Goal: Information Seeking & Learning: Check status

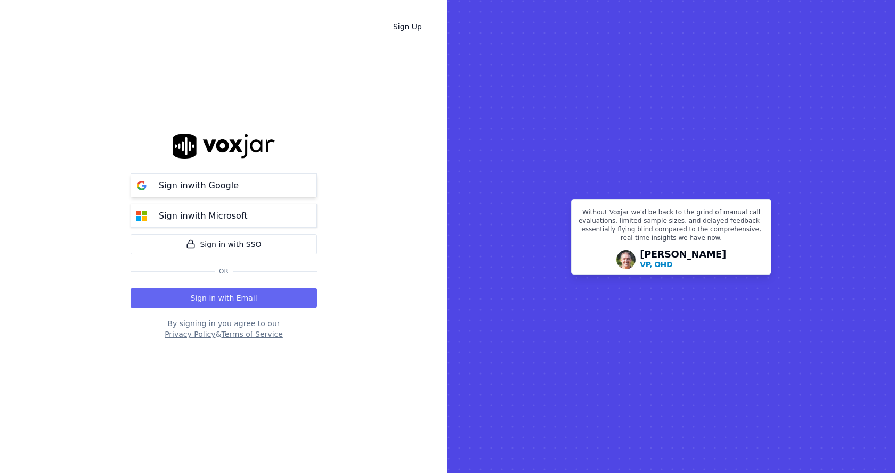
click at [236, 189] on div "Sign in with Google" at bounding box center [198, 185] width 93 height 13
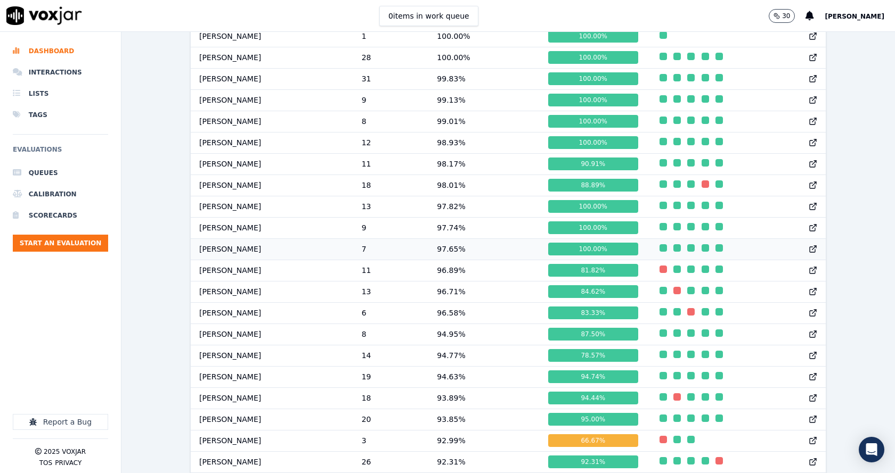
scroll to position [586, 0]
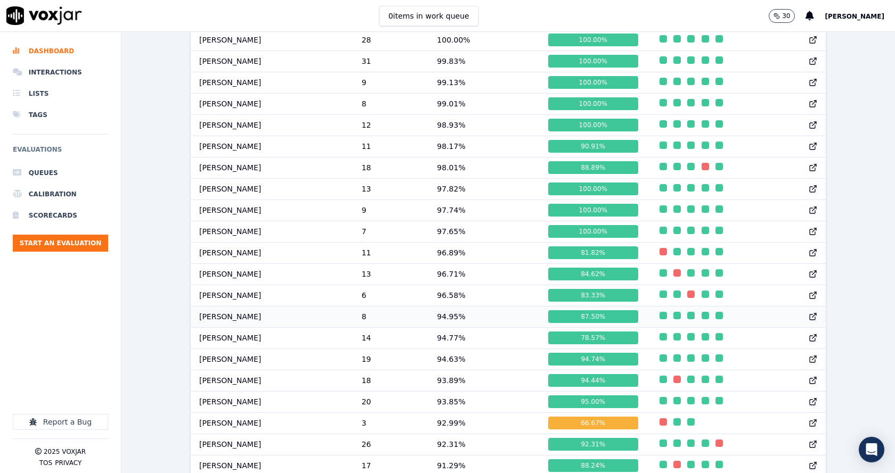
click at [588, 323] on div "87.50 %" at bounding box center [592, 316] width 89 height 13
click at [587, 323] on div "87.50 %" at bounding box center [592, 316] width 89 height 13
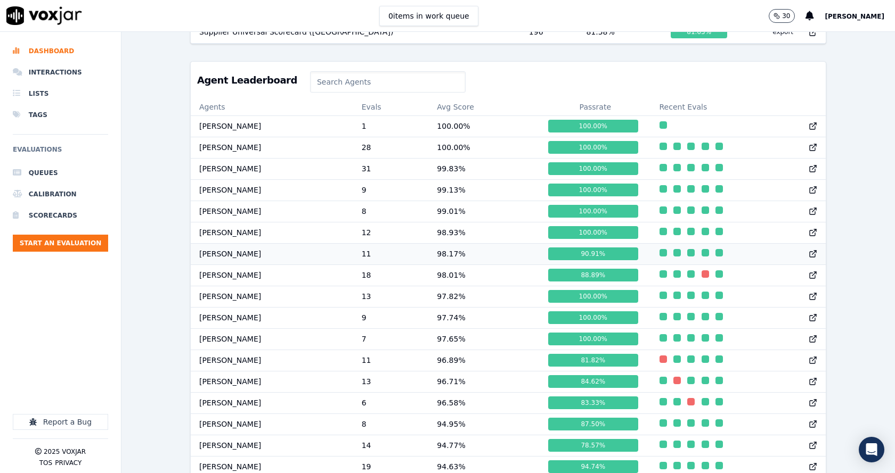
scroll to position [479, 0]
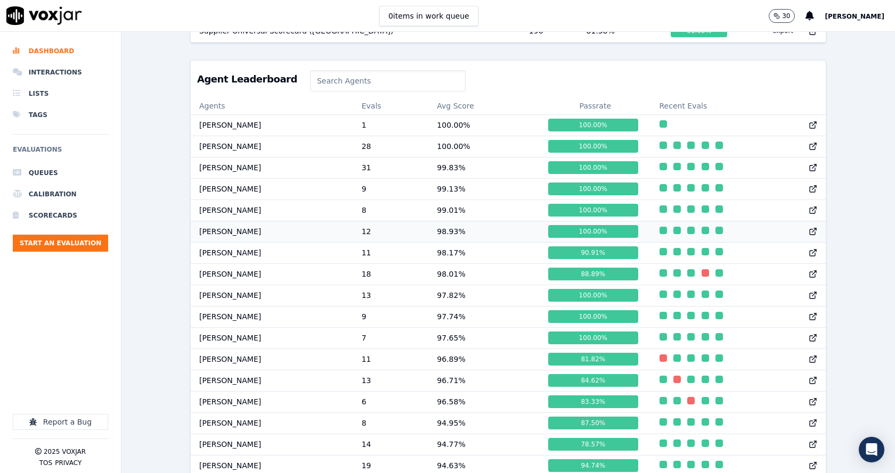
click at [582, 236] on div "100.00 %" at bounding box center [592, 231] width 89 height 13
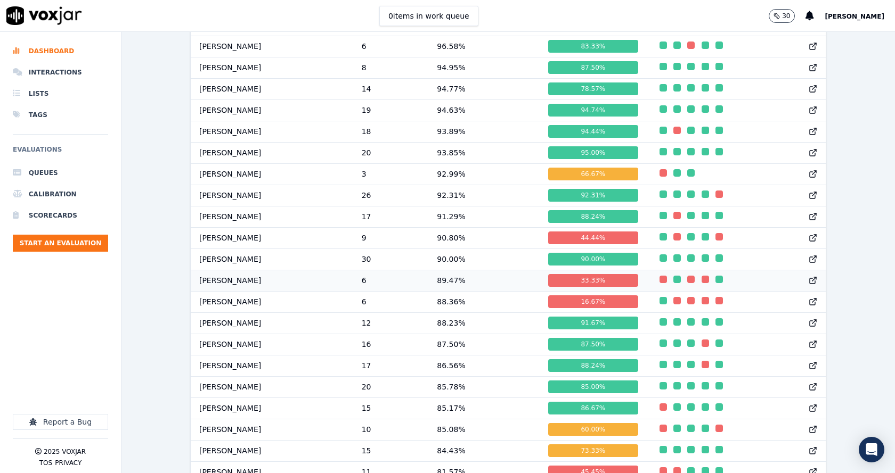
scroll to position [784, 0]
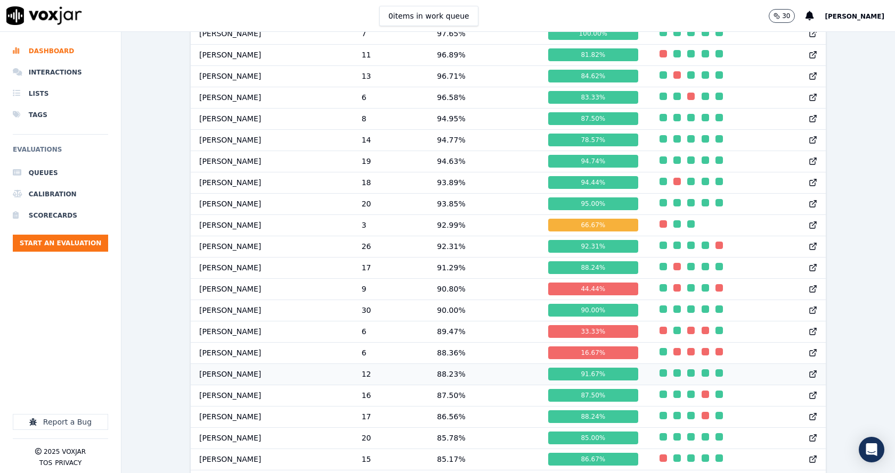
click at [579, 381] on div "91.67 %" at bounding box center [592, 374] width 89 height 13
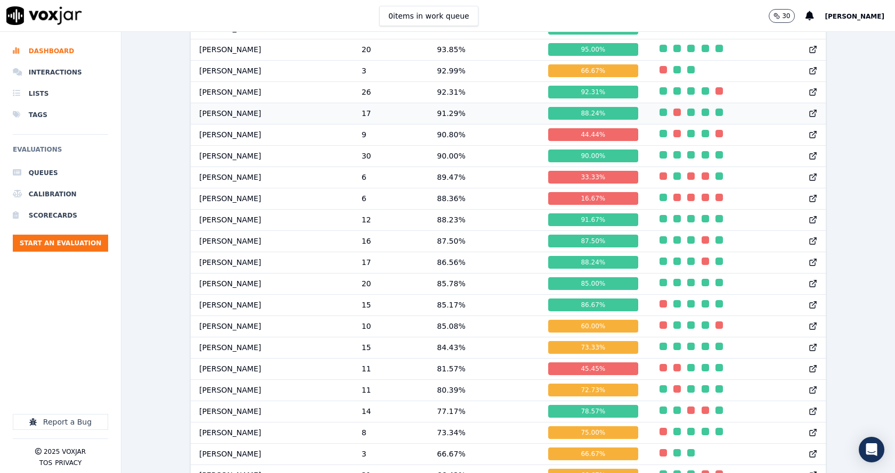
scroll to position [944, 0]
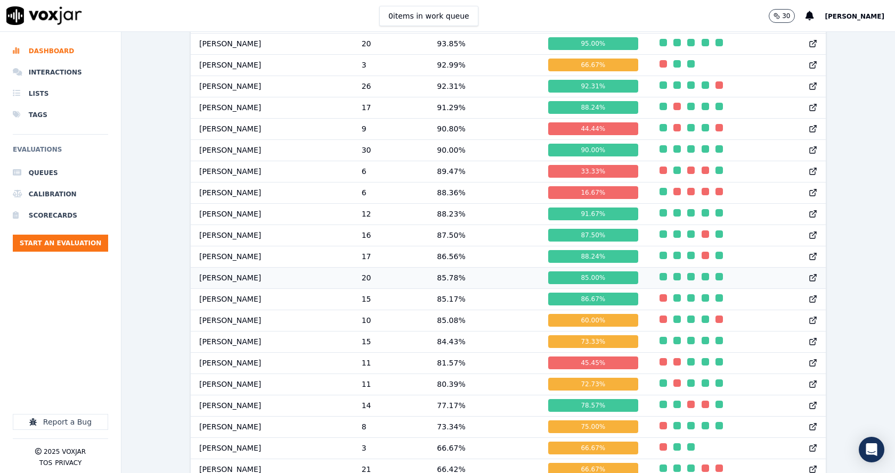
click at [808, 282] on icon at bounding box center [812, 278] width 9 height 9
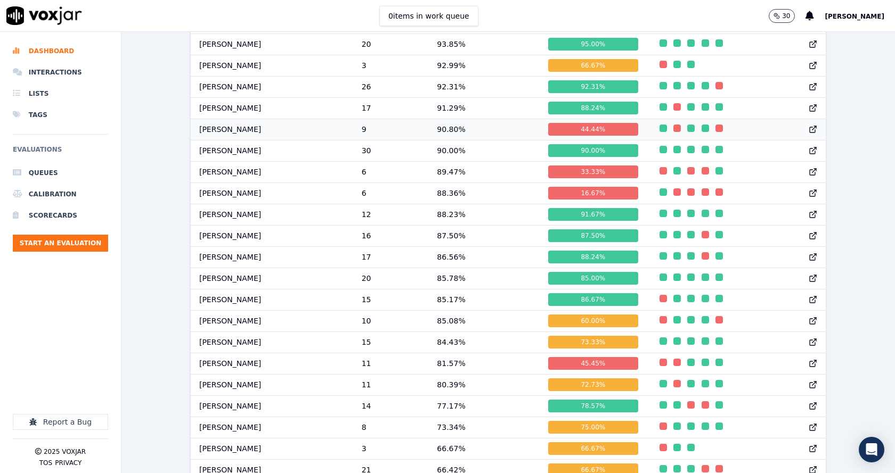
scroll to position [731, 0]
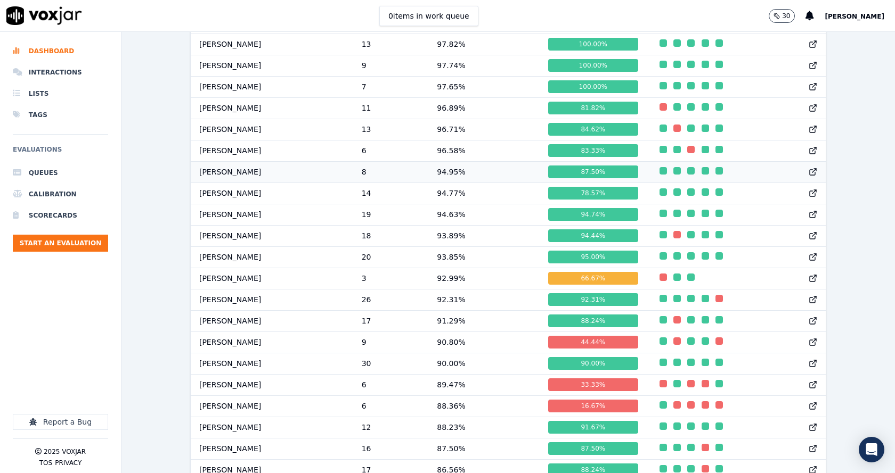
click at [810, 175] on icon at bounding box center [812, 172] width 5 height 5
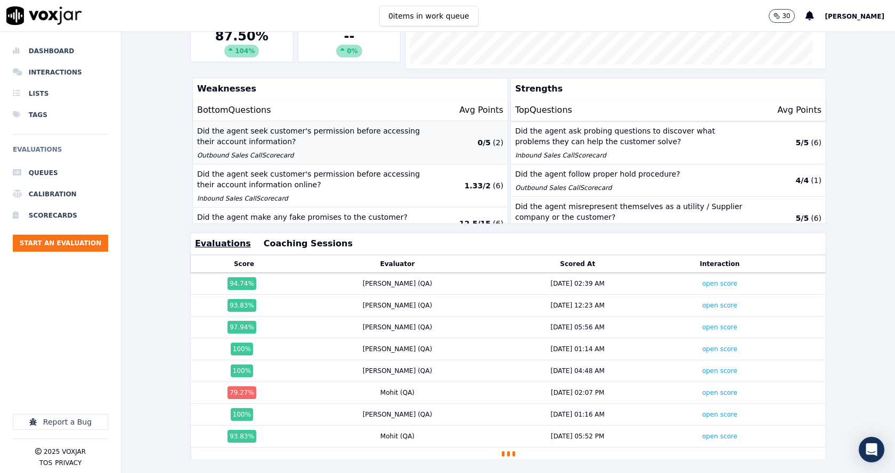
scroll to position [236, 0]
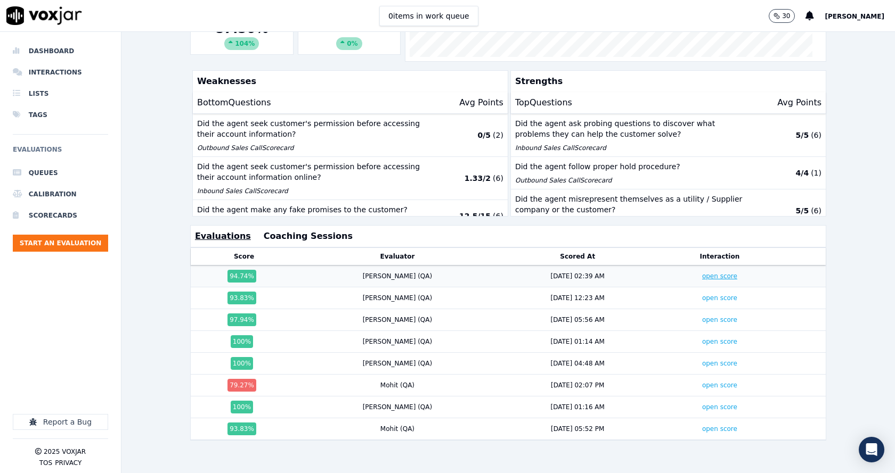
click at [702, 273] on link "open score" at bounding box center [719, 276] width 35 height 7
click at [702, 295] on link "open score" at bounding box center [719, 298] width 35 height 7
click at [702, 316] on link "open score" at bounding box center [719, 319] width 35 height 7
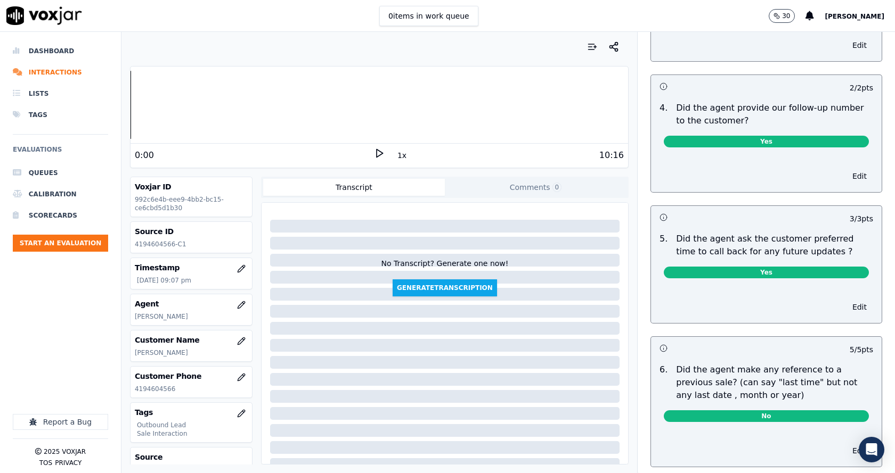
scroll to position [2612, 0]
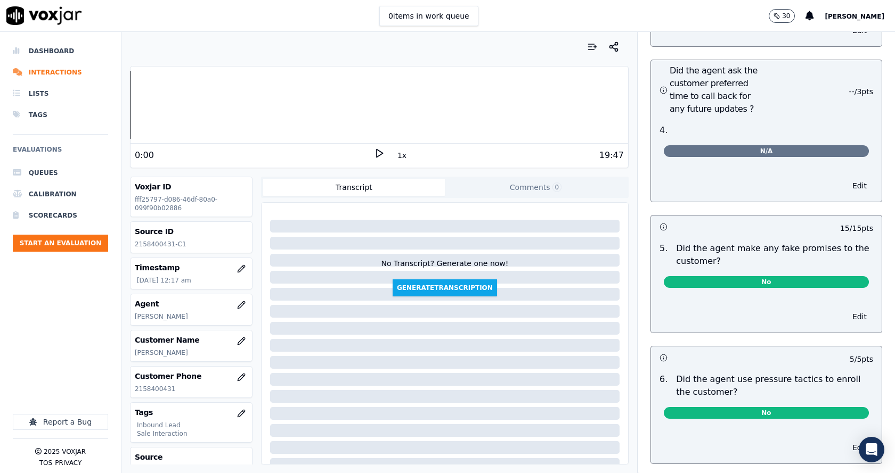
scroll to position [2993, 0]
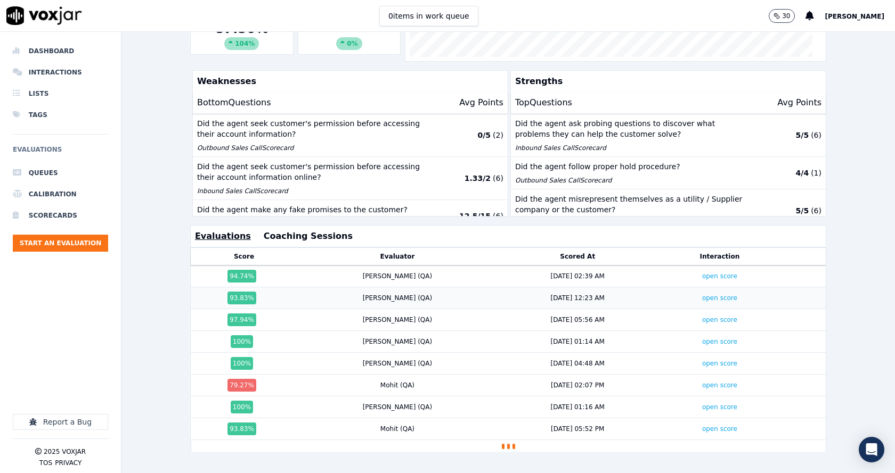
scroll to position [236, 0]
click at [378, 380] on tbody "94.74 % Payal (QA) 9/17/25 02:39 AM open score 93.83 % Bishal (QA) 9/17/25 12:2…" at bounding box center [507, 353] width 635 height 175
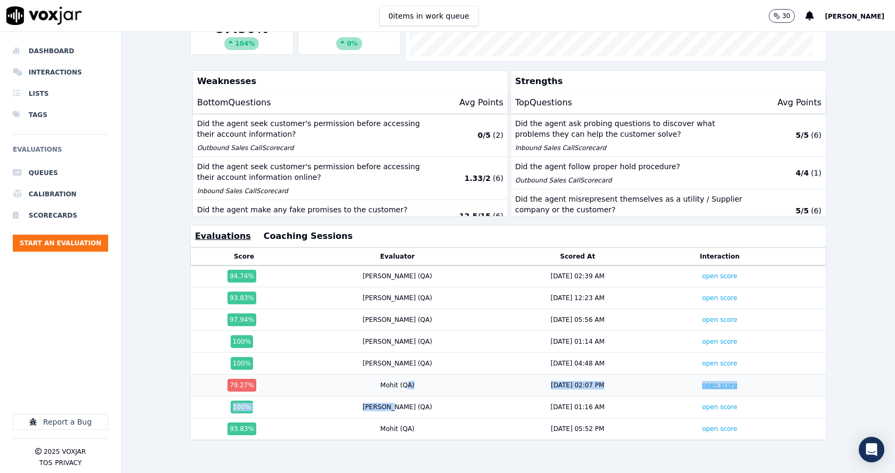
click at [702, 382] on link "open score" at bounding box center [719, 385] width 35 height 7
click at [215, 357] on div "100 %" at bounding box center [244, 363] width 98 height 13
click at [702, 426] on link "open score" at bounding box center [719, 429] width 35 height 7
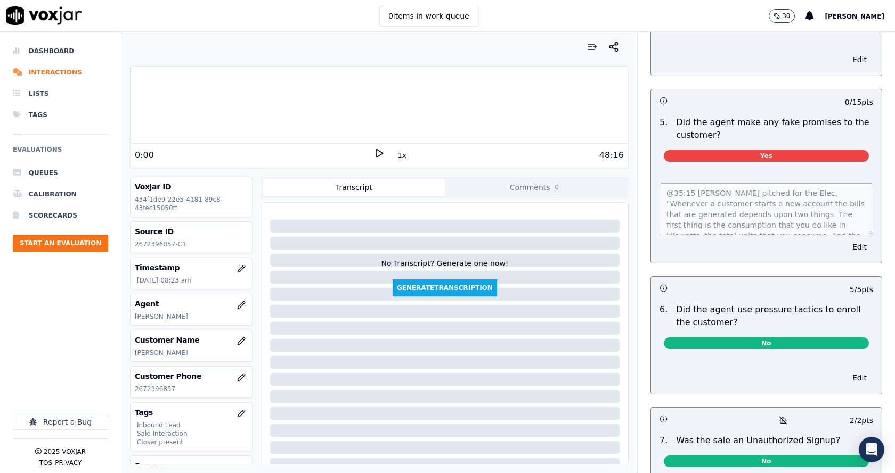
scroll to position [2929, 0]
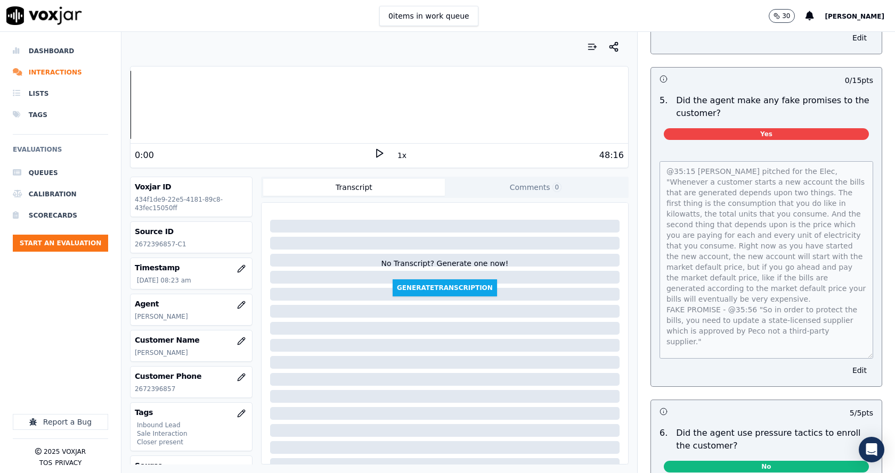
click at [857, 332] on div "0 / 15 pts 5 . Did the agent make any fake promises to the customer? Yes @35:15…" at bounding box center [766, 227] width 232 height 320
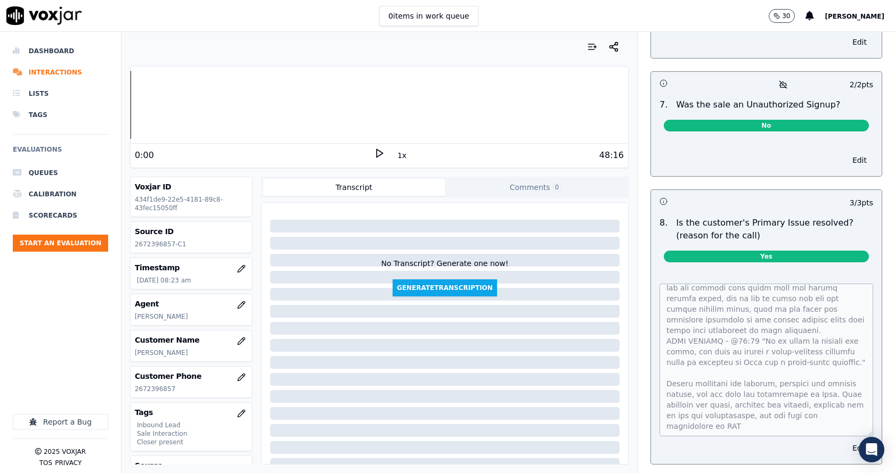
scroll to position [3406, 0]
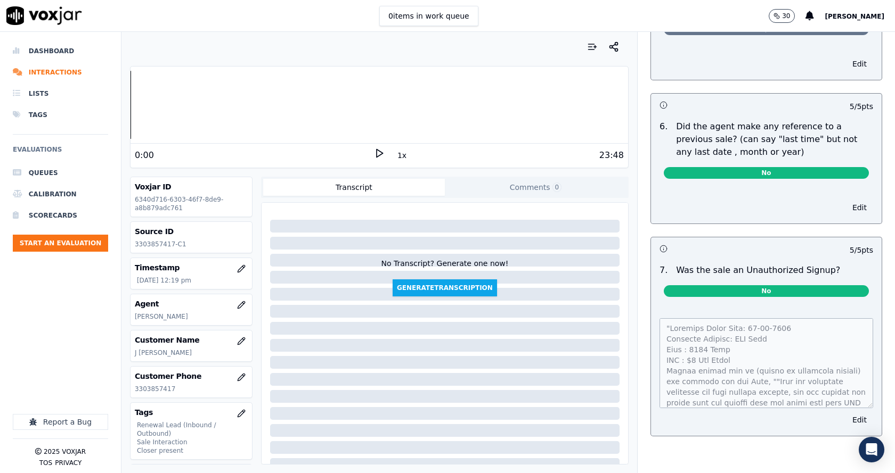
scroll to position [2768, 0]
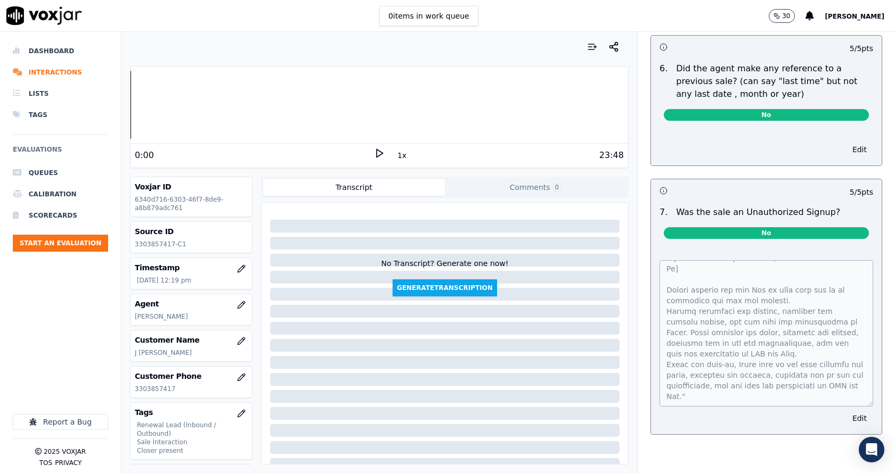
scroll to position [2824, 0]
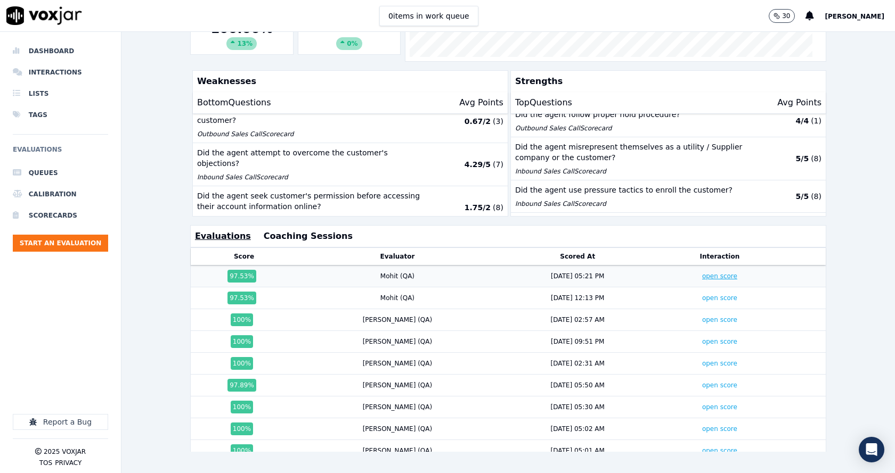
click at [702, 273] on link "open score" at bounding box center [719, 276] width 35 height 7
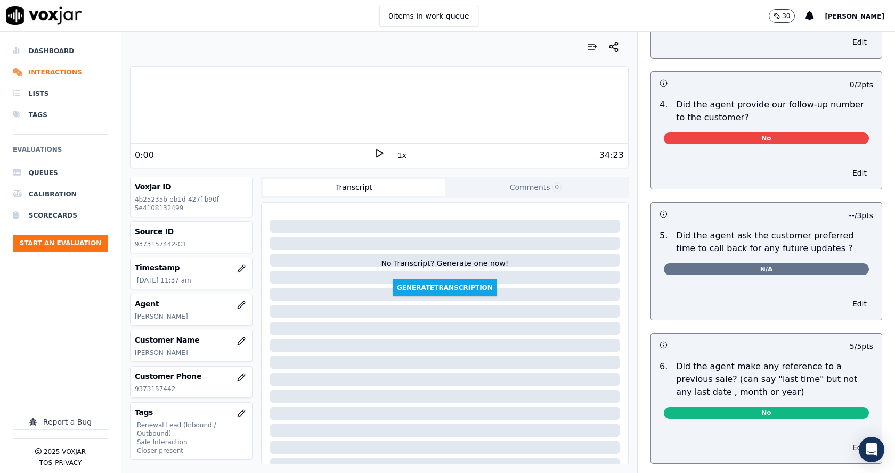
scroll to position [2612, 0]
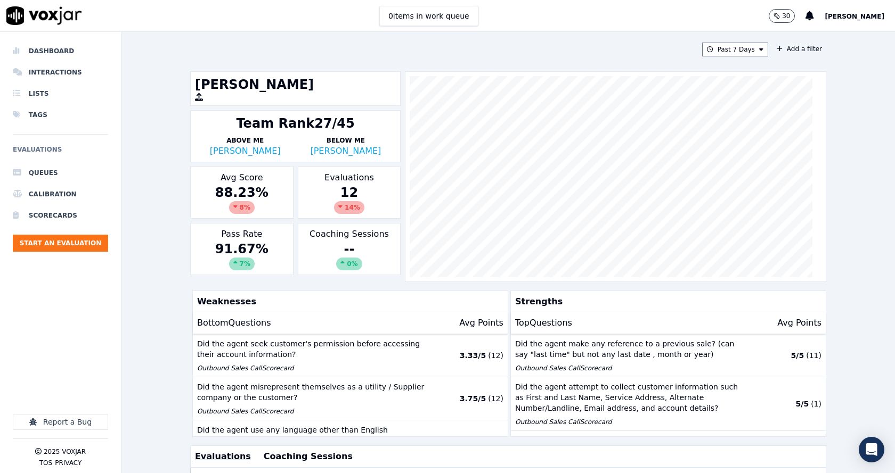
scroll to position [236, 0]
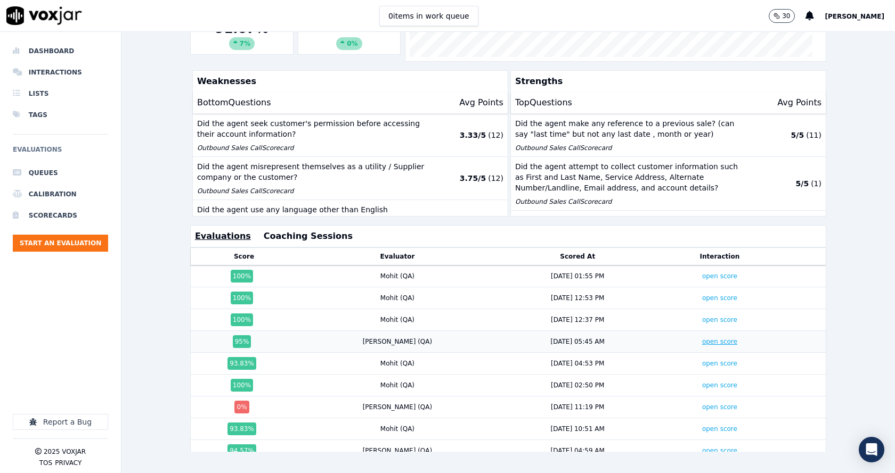
click at [702, 338] on link "open score" at bounding box center [719, 341] width 35 height 7
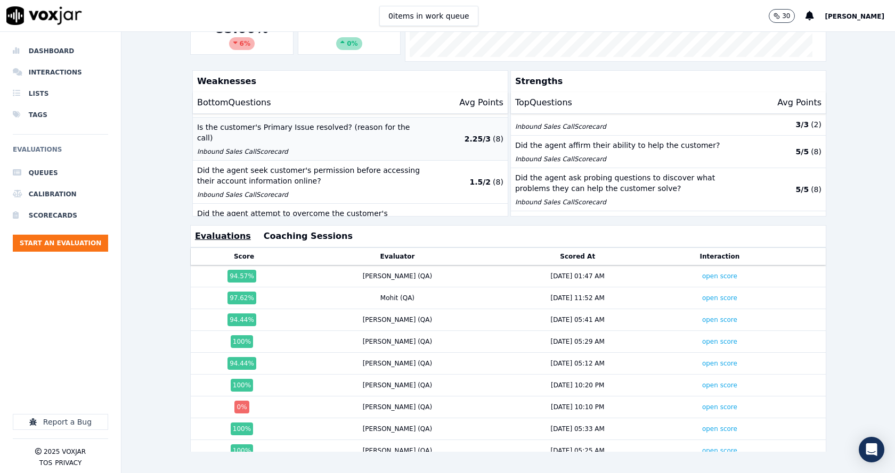
scroll to position [107, 0]
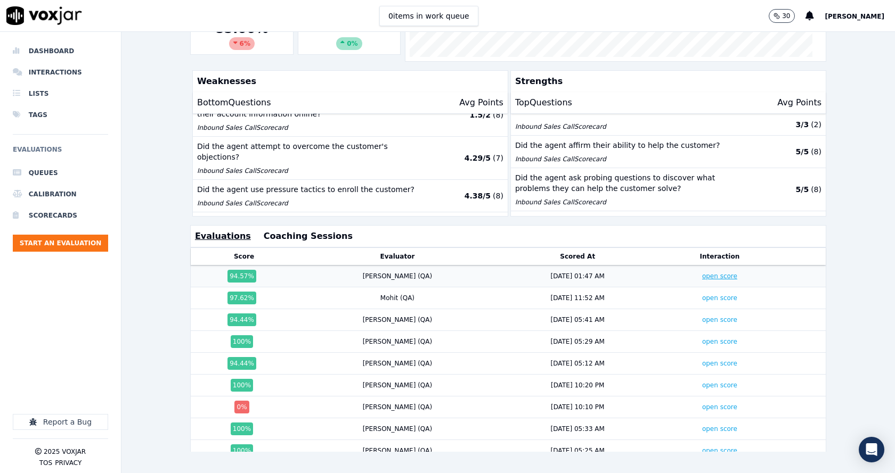
click at [702, 273] on link "open score" at bounding box center [719, 276] width 35 height 7
click at [702, 316] on link "open score" at bounding box center [719, 319] width 35 height 7
click at [702, 338] on link "open score" at bounding box center [719, 341] width 35 height 7
click at [702, 360] on link "open score" at bounding box center [719, 363] width 35 height 7
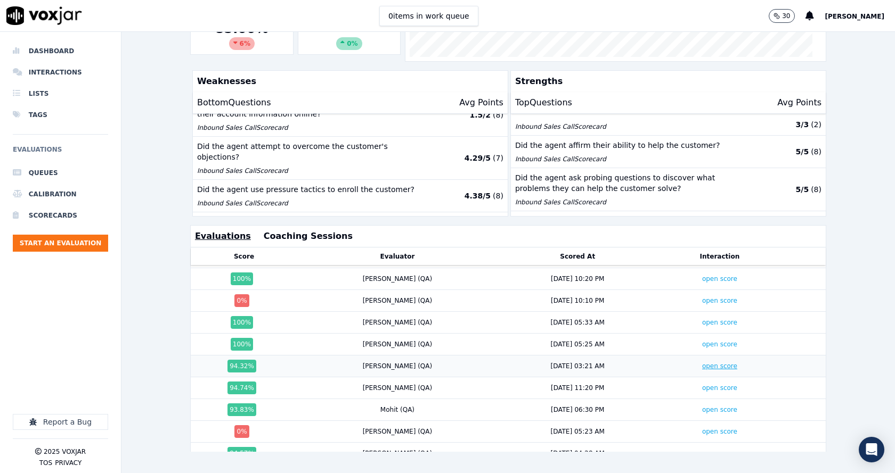
click at [702, 363] on link "open score" at bounding box center [719, 366] width 35 height 7
click at [702, 406] on link "open score" at bounding box center [719, 409] width 35 height 7
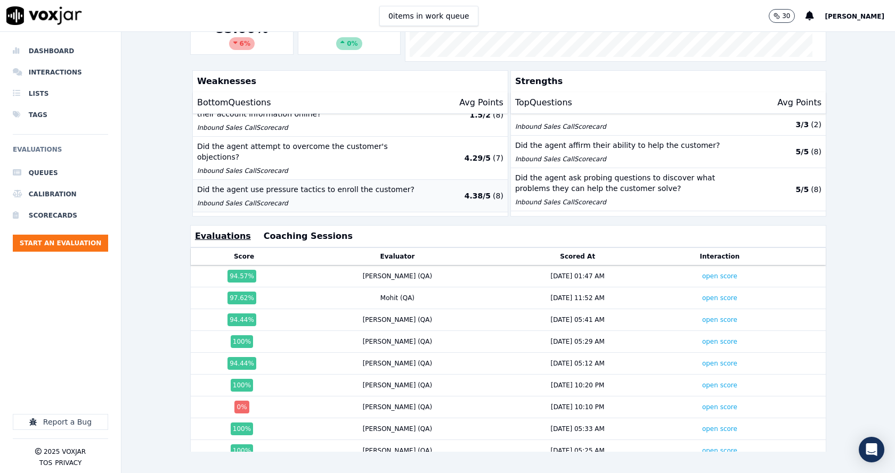
scroll to position [0, 0]
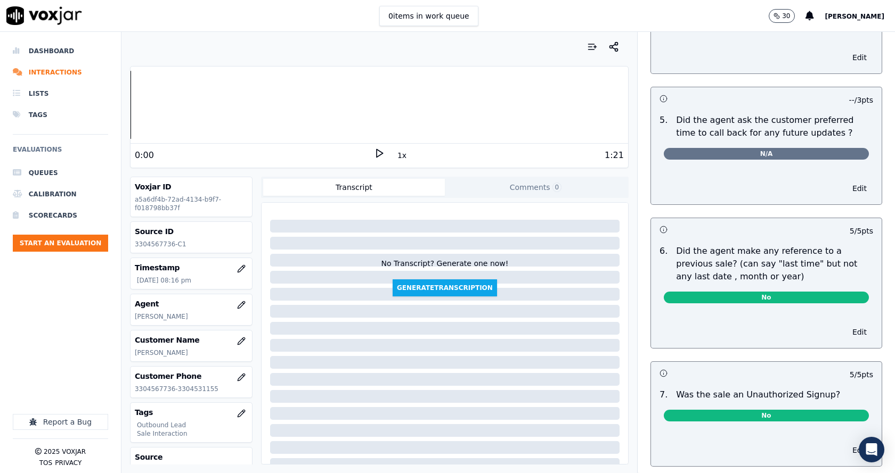
scroll to position [2612, 0]
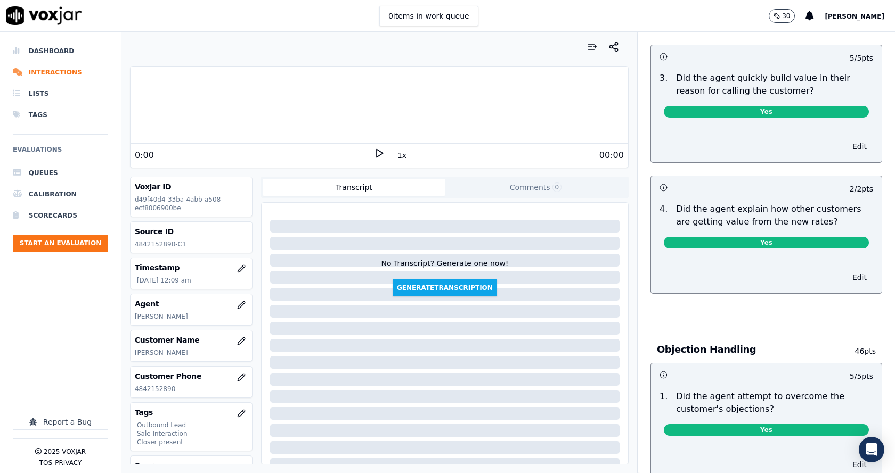
scroll to position [586, 0]
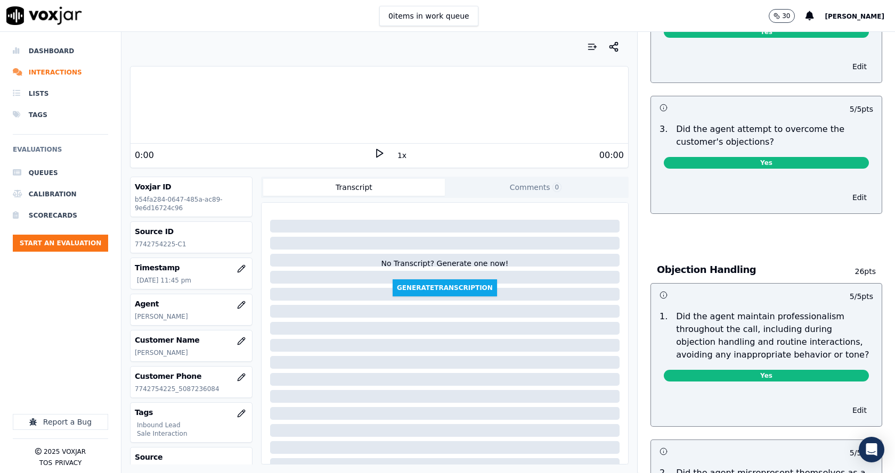
scroll to position [1118, 0]
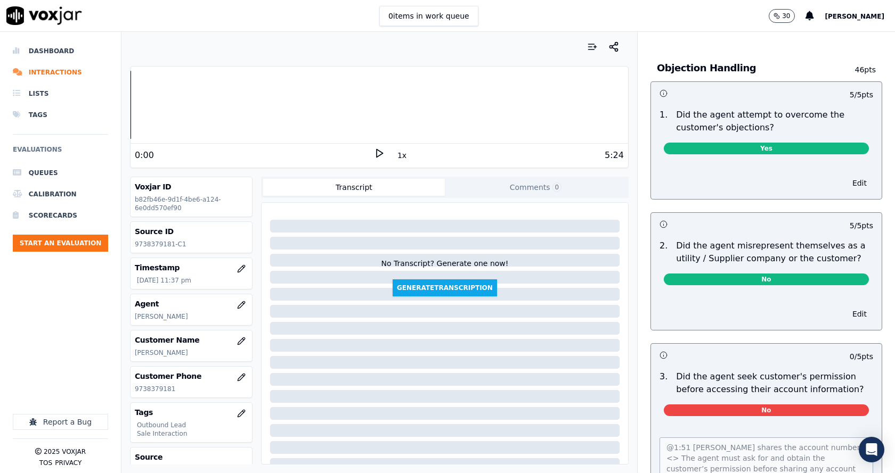
scroll to position [746, 0]
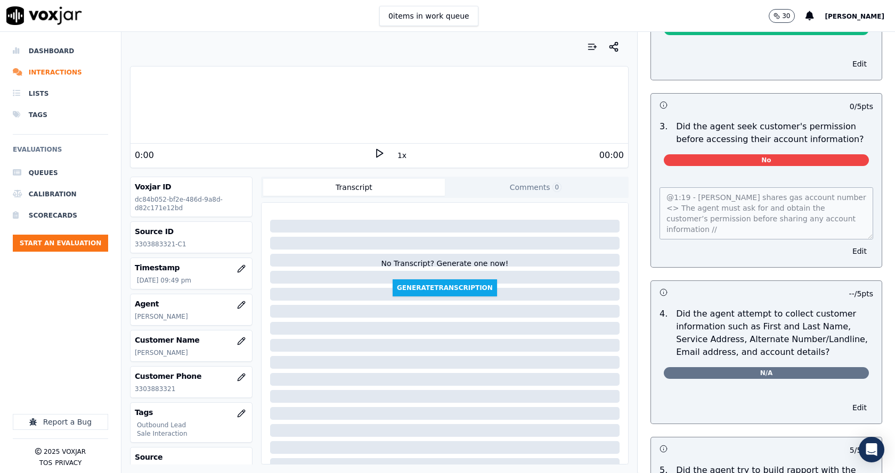
scroll to position [852, 0]
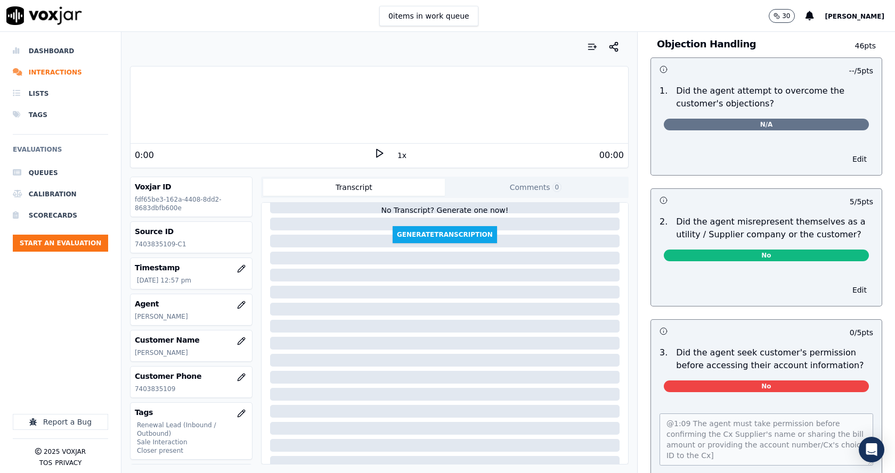
scroll to position [692, 0]
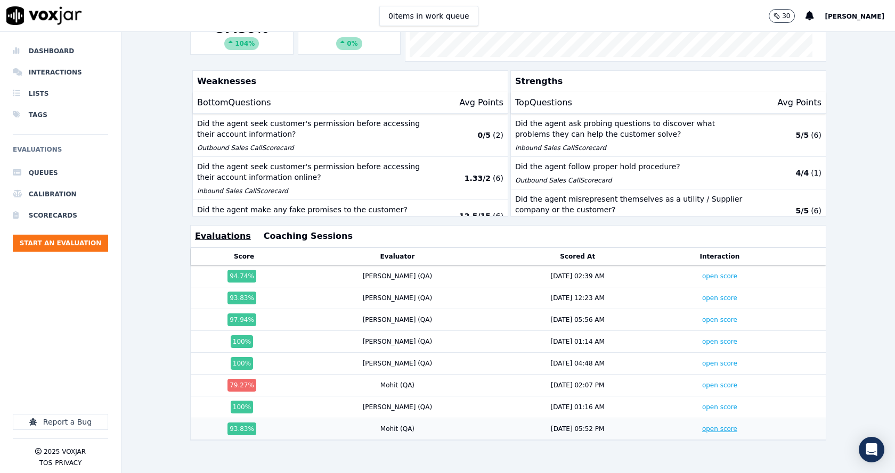
click at [702, 426] on link "open score" at bounding box center [719, 429] width 35 height 7
